Goal: Manage account settings

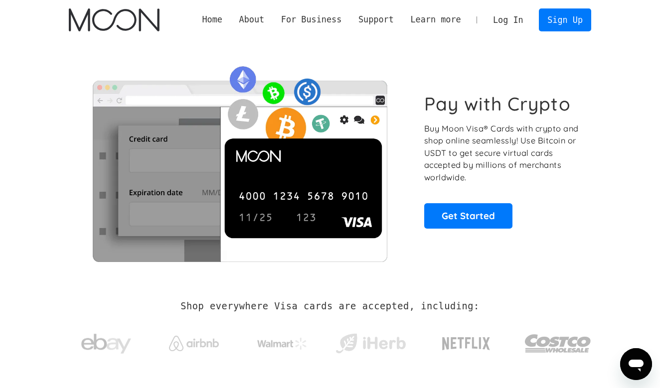
click at [487, 23] on link "Log In" at bounding box center [507, 20] width 47 height 22
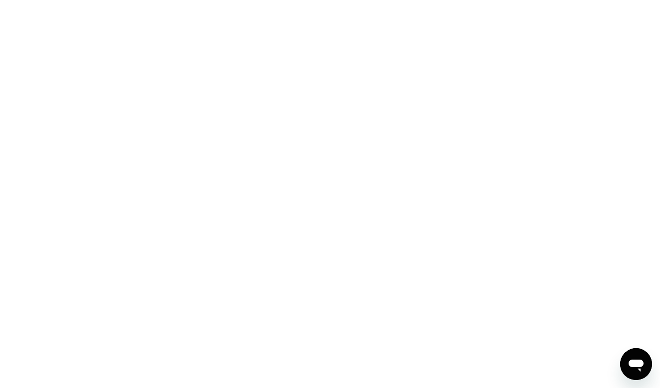
click at [121, 0] on div at bounding box center [330, 194] width 660 height 388
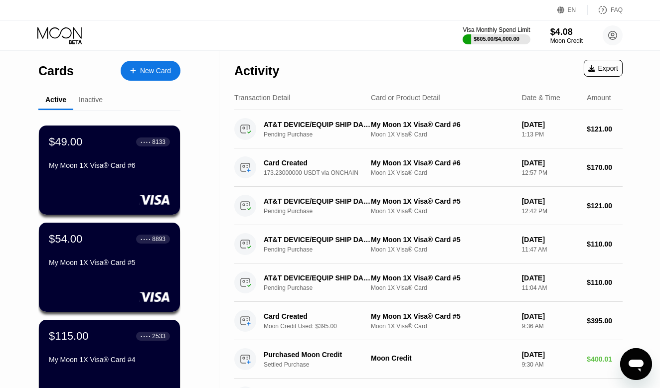
click at [21, 287] on div "Cards New Card Active Inactive $49.00 ● ● ● ● 8133 My Moon 1X Visa® Card #6 $54…" at bounding box center [109, 338] width 219 height 574
click at [105, 93] on div "Inactive" at bounding box center [90, 100] width 35 height 19
click at [93, 105] on div "Inactive" at bounding box center [90, 100] width 35 height 19
click at [94, 99] on div "Inactive" at bounding box center [91, 100] width 24 height 8
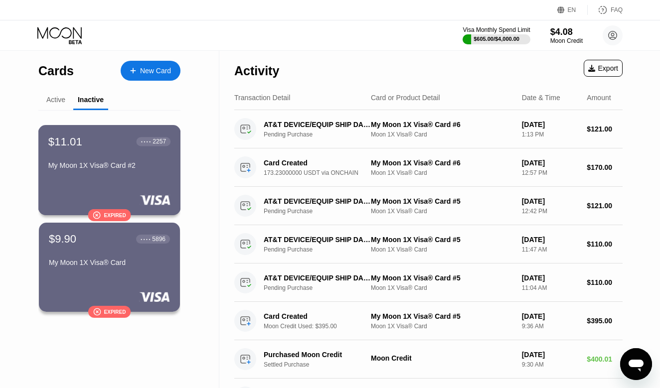
click at [91, 158] on div "$11.01 ● ● ● ● 2257 My Moon 1X Visa® Card #2" at bounding box center [109, 154] width 122 height 38
click at [60, 103] on div "Active" at bounding box center [55, 100] width 19 height 8
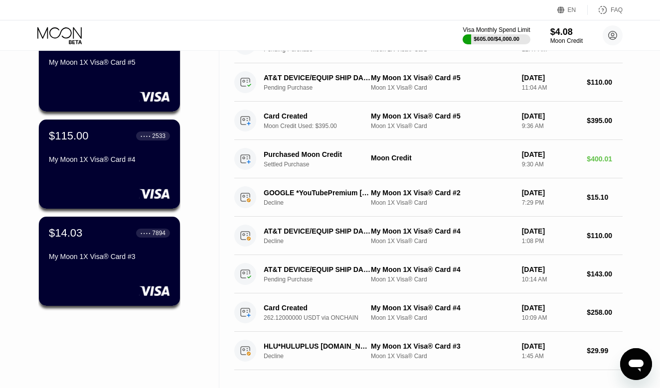
scroll to position [202, 0]
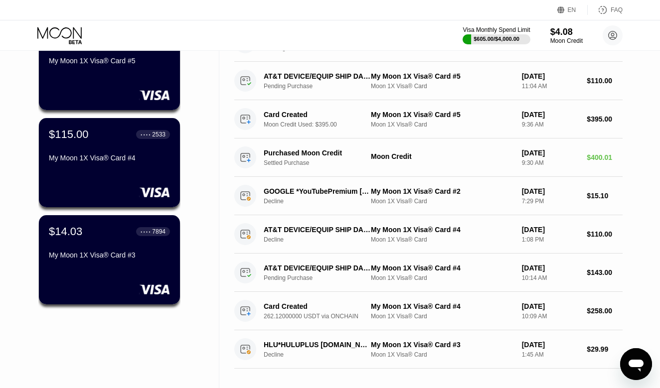
click at [238, 23] on div "Visa Monthly Spend Limit $605.00 / $4,000.00 $4.08 Moon Credit [EMAIL_ADDRESS][…" at bounding box center [330, 35] width 660 height 30
click at [223, 4] on div "EN Language Select an item Save FAQ" at bounding box center [330, 10] width 660 height 20
